Goal: Communication & Community: Answer question/provide support

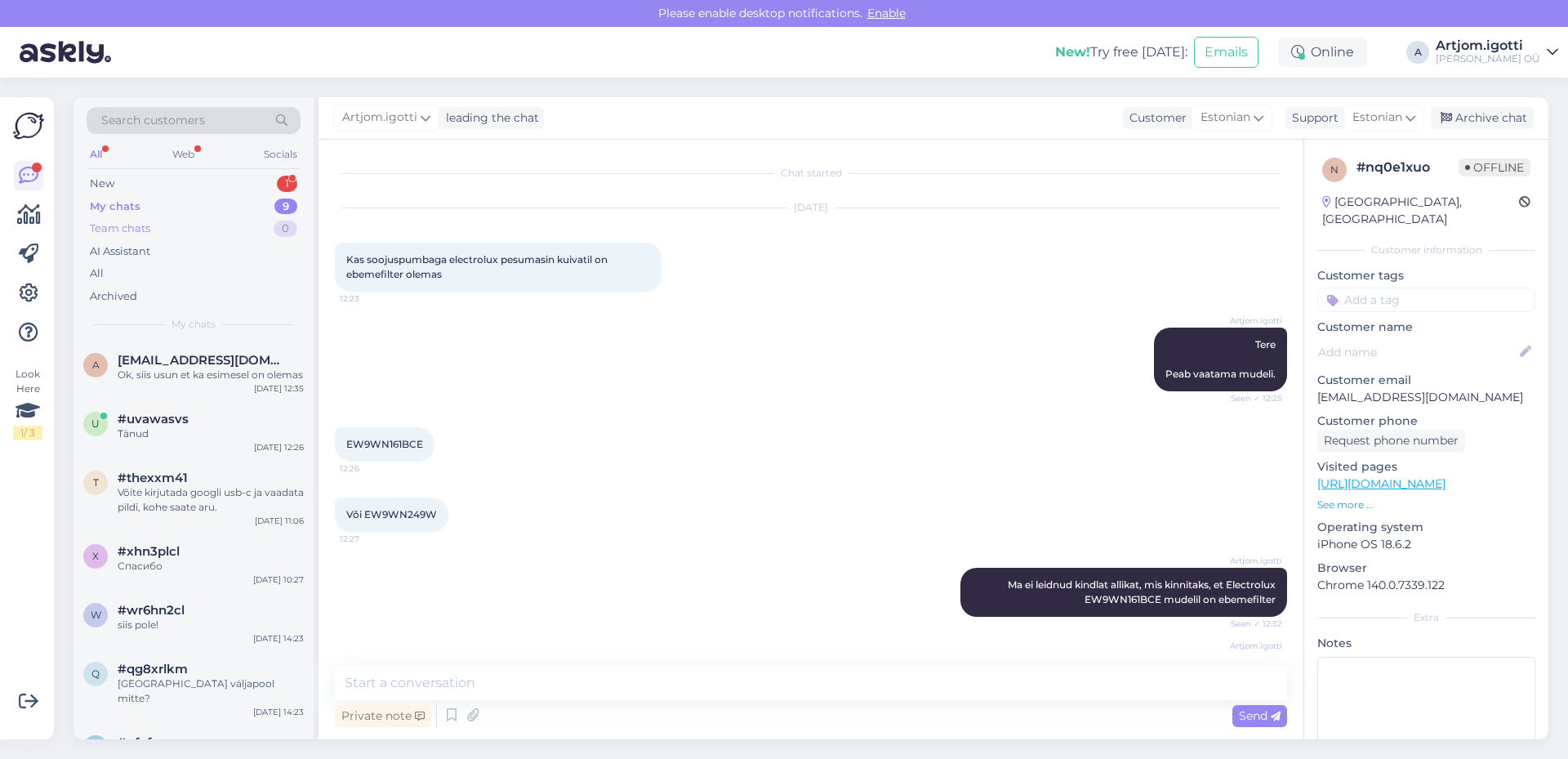
scroll to position [124, 0]
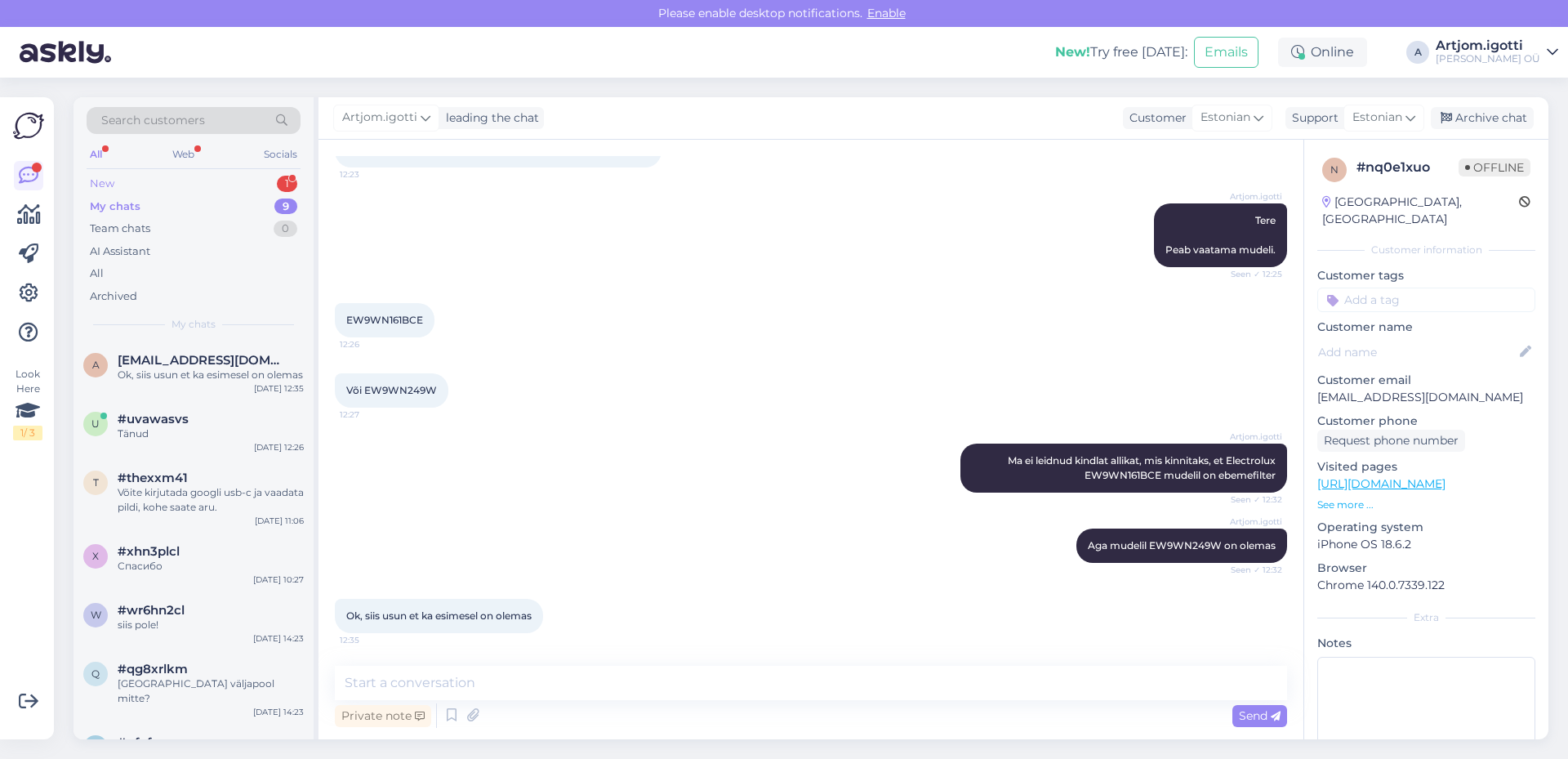
click at [207, 180] on div "New 1" at bounding box center [194, 184] width 214 height 23
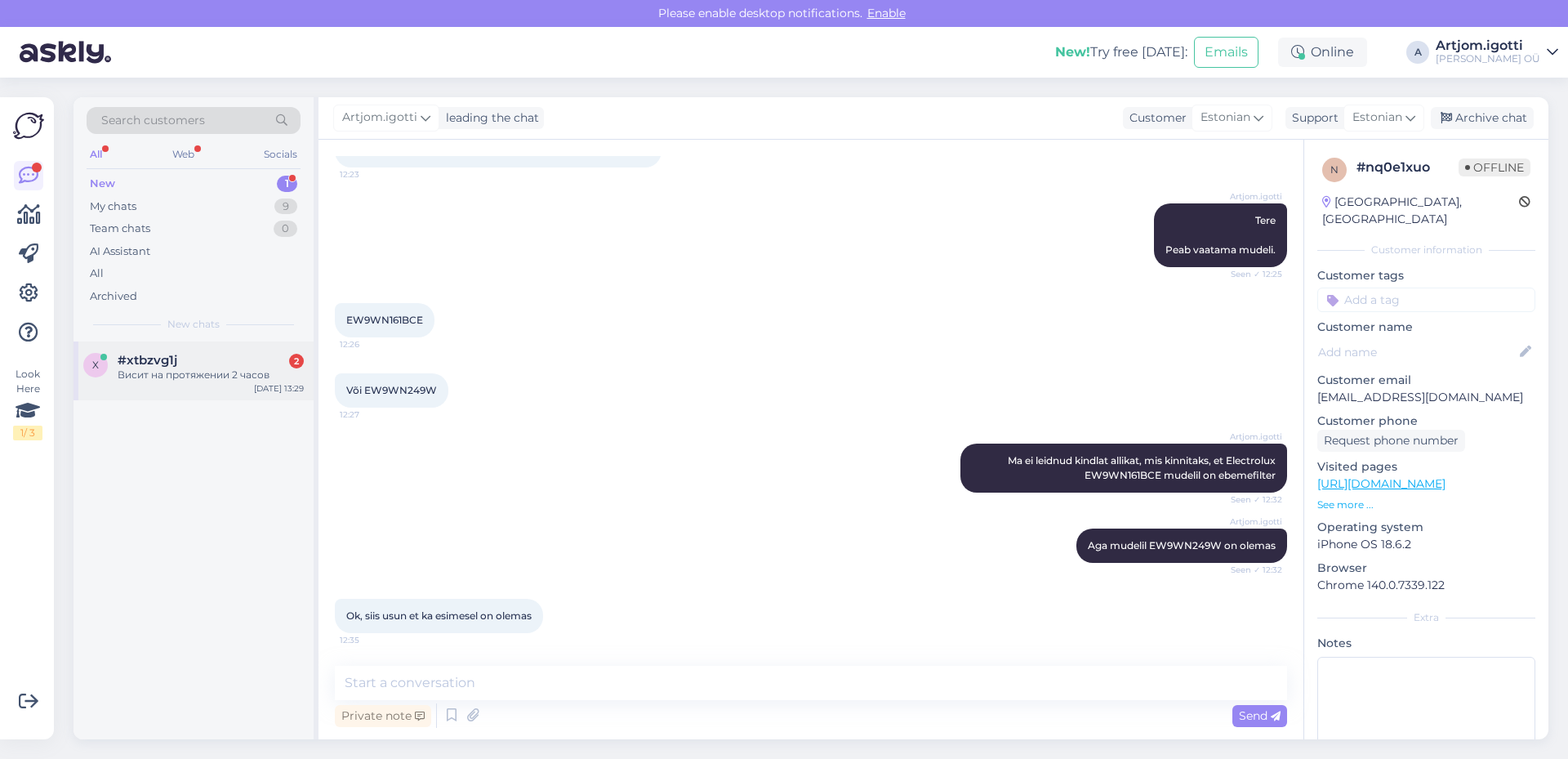
click at [178, 357] on div "#xtbzvg1j 2" at bounding box center [210, 360] width 186 height 15
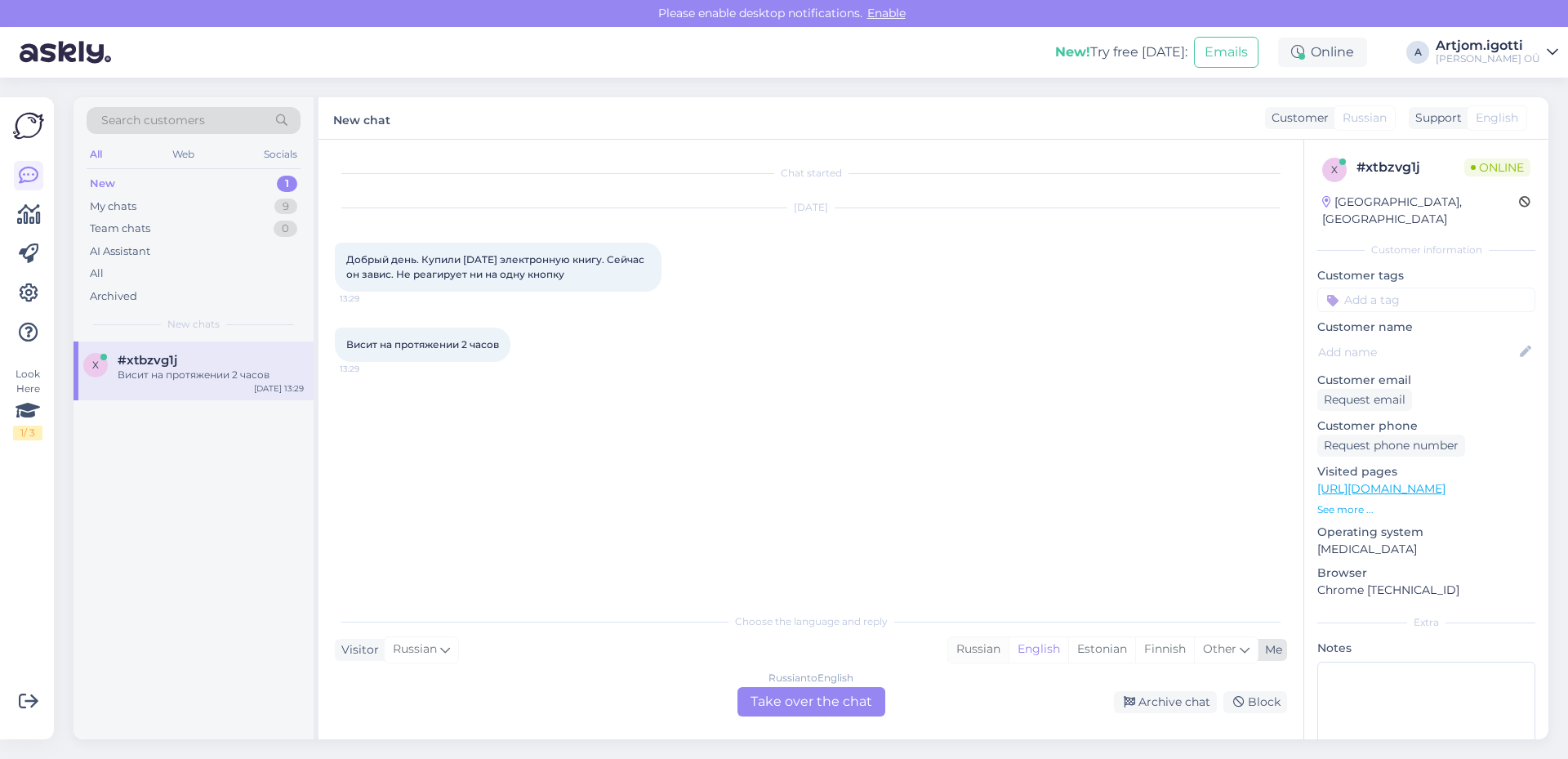
click at [967, 643] on div "Russian" at bounding box center [978, 650] width 61 height 25
click at [1032, 647] on div "English" at bounding box center [1038, 650] width 60 height 25
click at [958, 658] on div "Russian" at bounding box center [978, 650] width 61 height 25
click at [959, 653] on div "Russian" at bounding box center [978, 650] width 61 height 25
click at [818, 710] on div "Russian to Russian Take over the chat" at bounding box center [811, 702] width 148 height 30
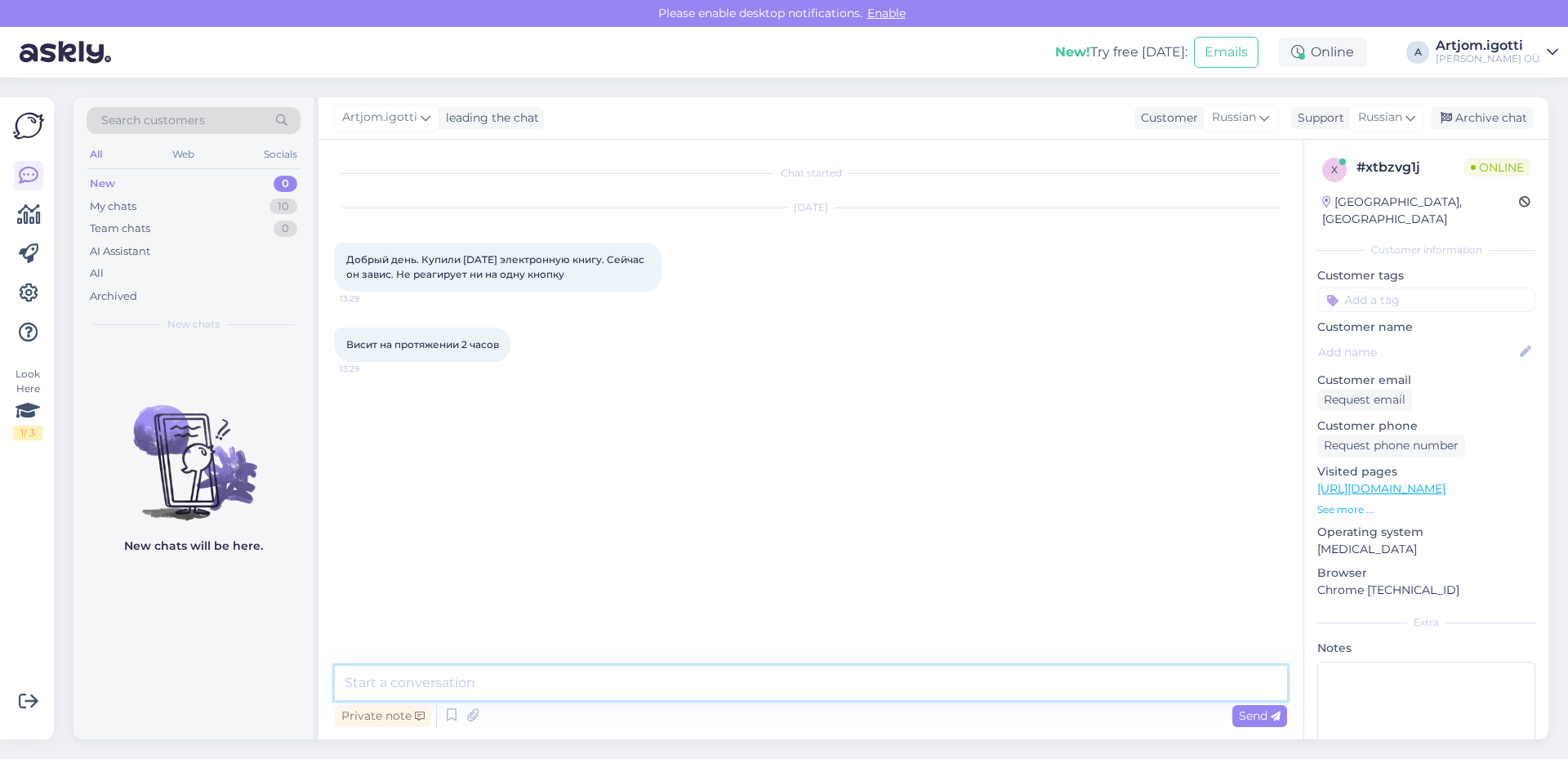
click at [515, 676] on textarea at bounding box center [810, 684] width 952 height 34
type textarea "p"
type textarea "з"
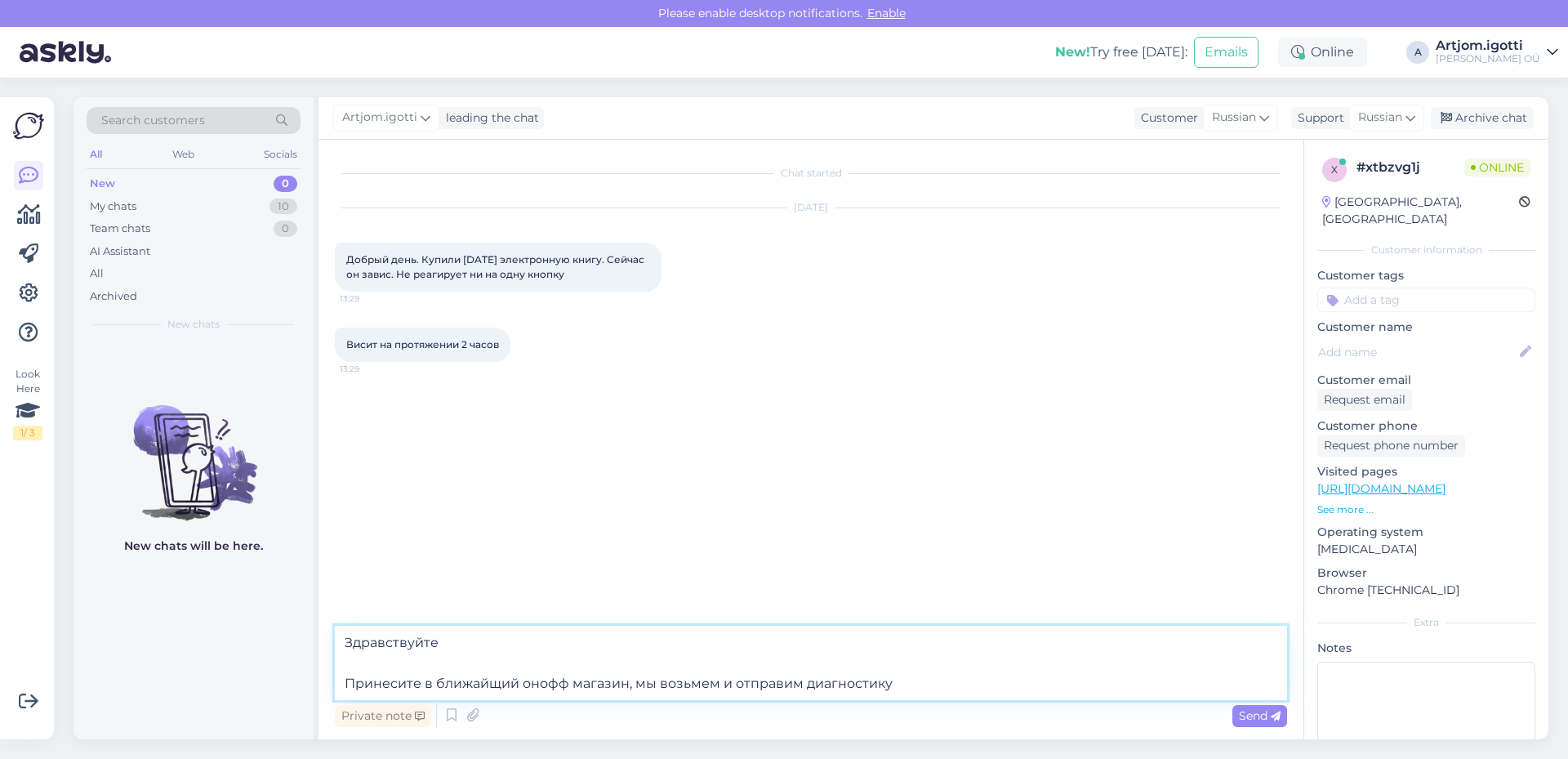
type textarea "Здравствуйте Принесите в ближайщий онофф магазин, мы возьмем и отправим диагнос…"
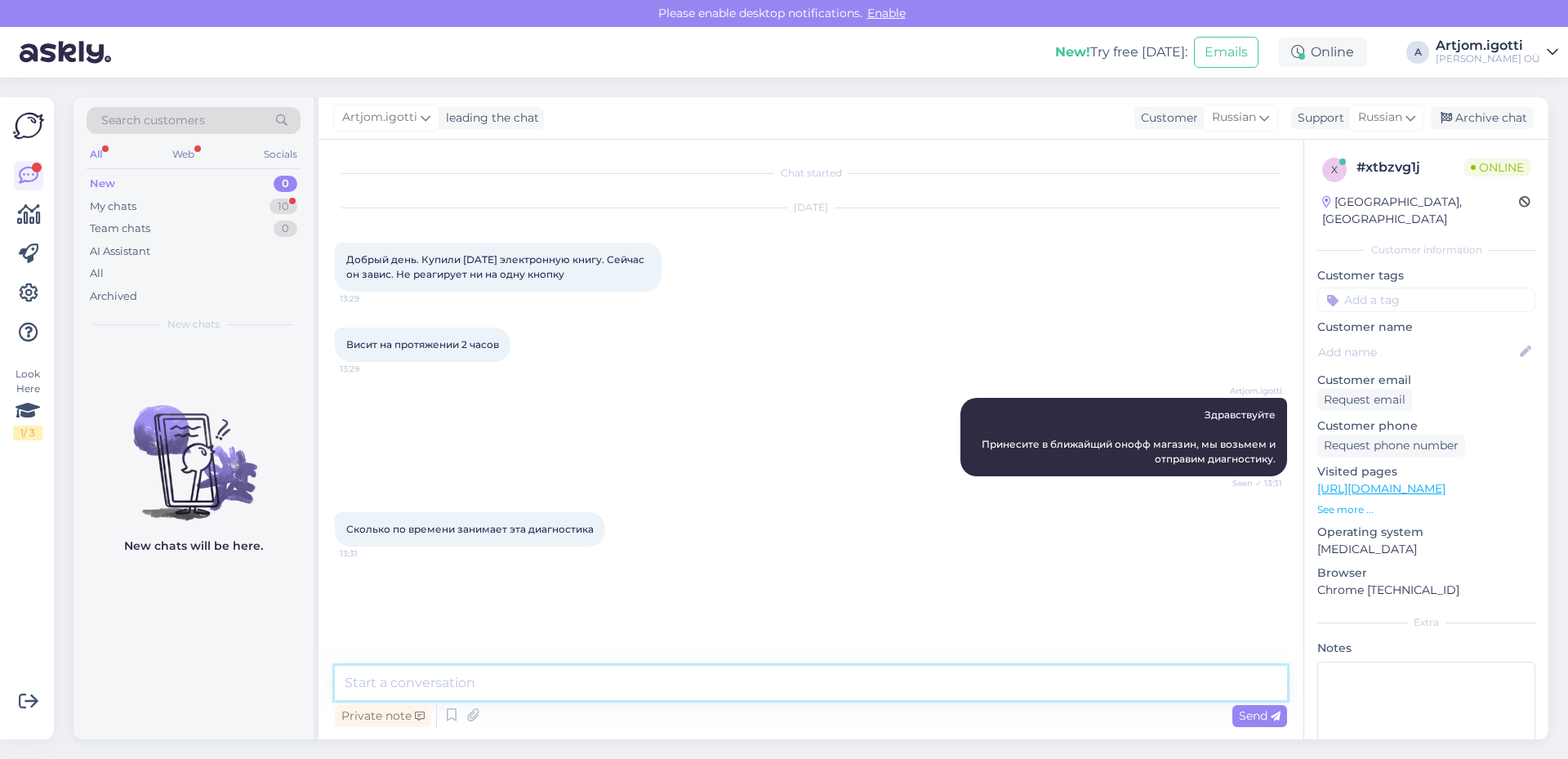
click at [569, 678] on textarea at bounding box center [810, 684] width 952 height 34
type textarea "Точного времени нет, но точно быстрее месяца"
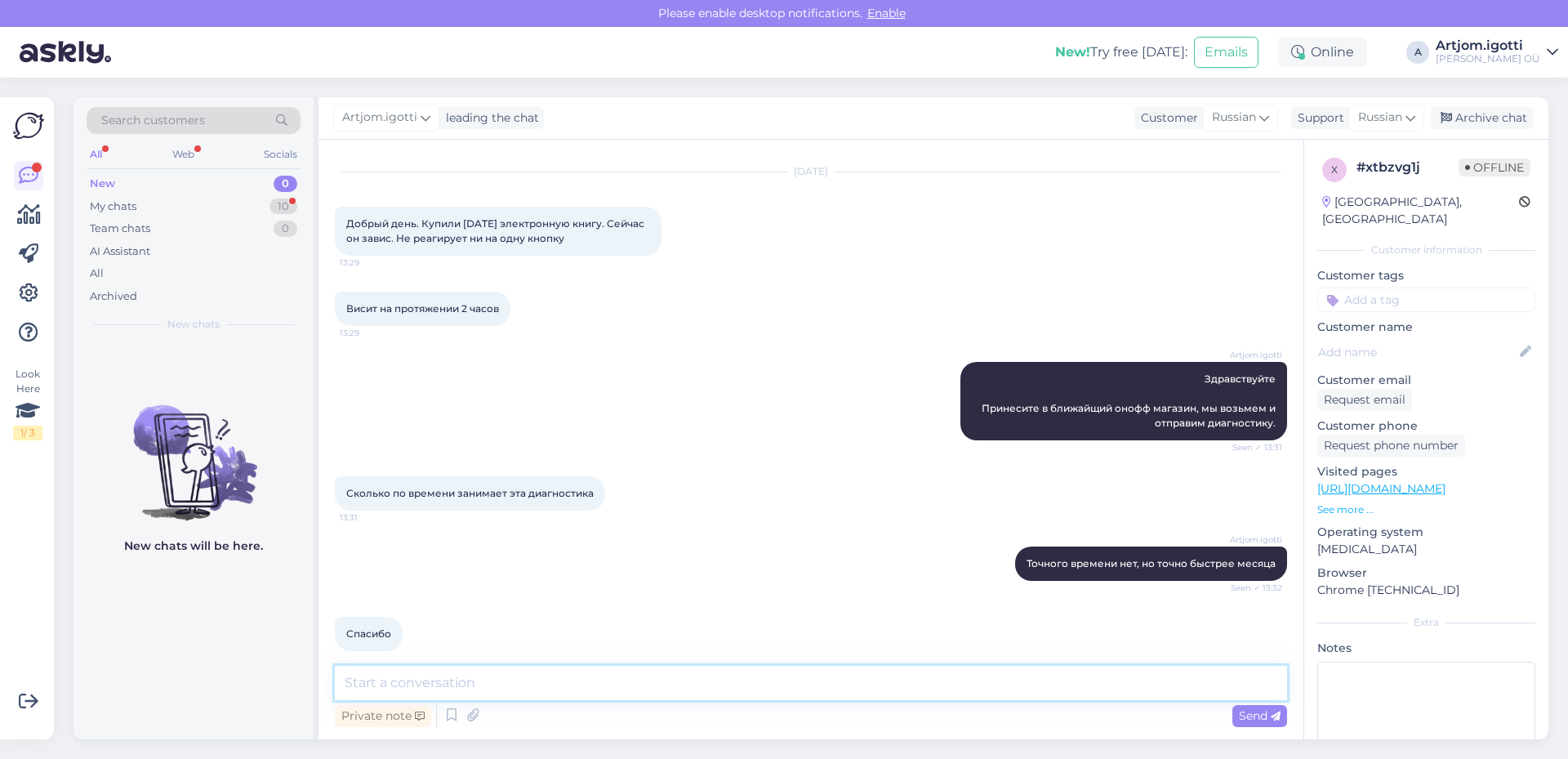
scroll to position [54, 0]
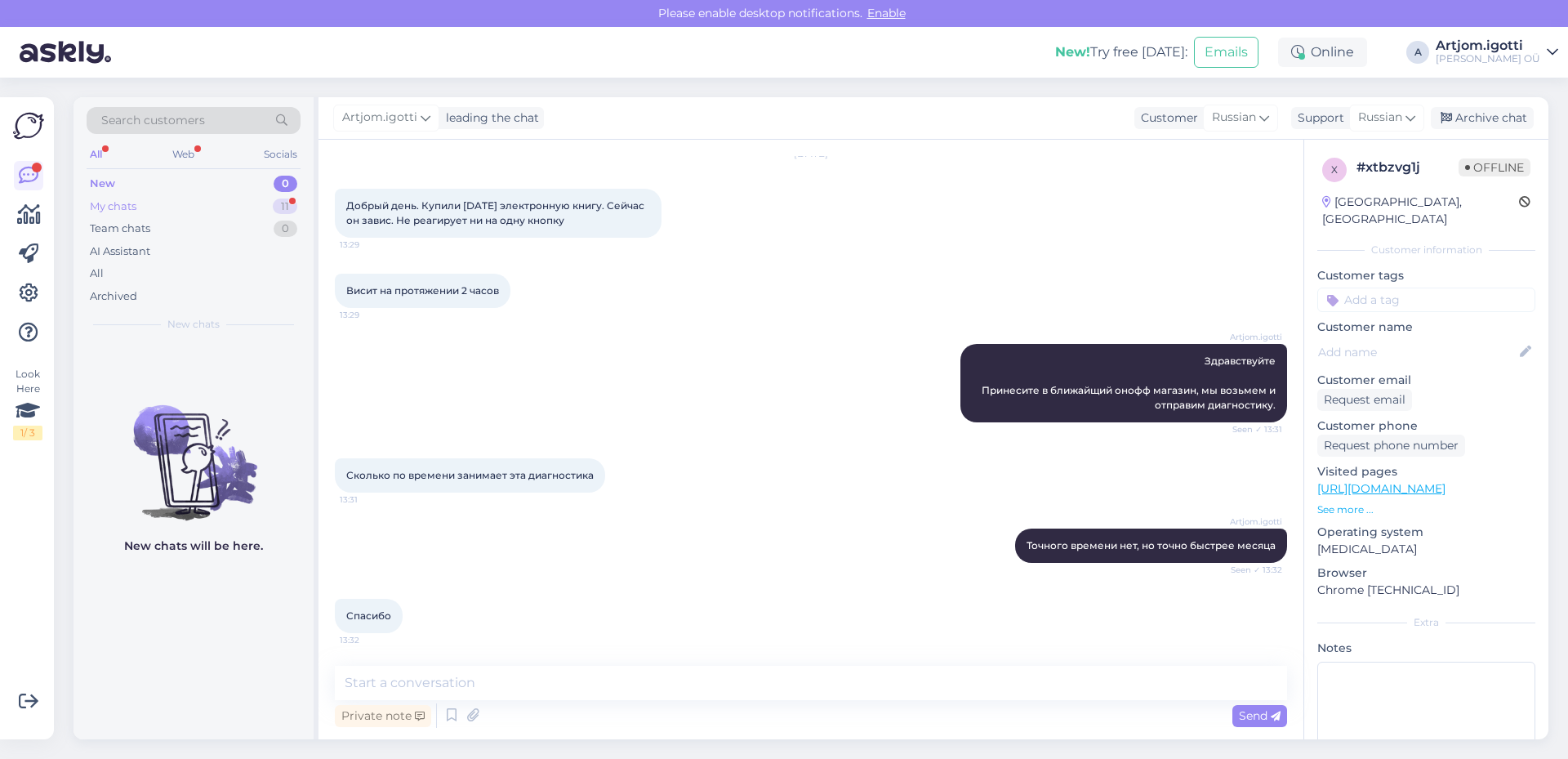
click at [248, 208] on div "My chats 11" at bounding box center [194, 207] width 214 height 23
